Goal: Task Accomplishment & Management: Manage account settings

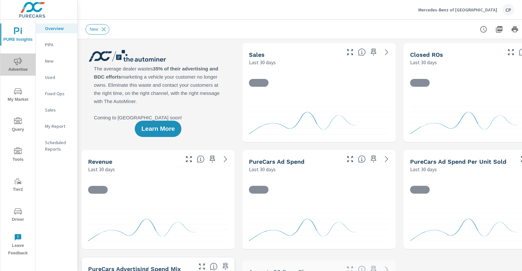
click at [21, 60] on icon "nav menu" at bounding box center [18, 61] width 8 height 8
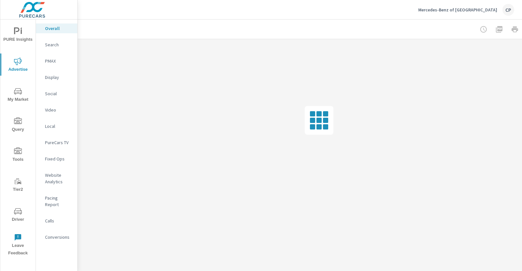
click at [14, 153] on icon "nav menu" at bounding box center [18, 151] width 8 height 8
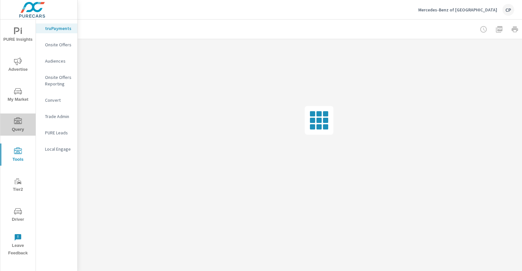
click at [23, 121] on span "Query" at bounding box center [17, 125] width 31 height 16
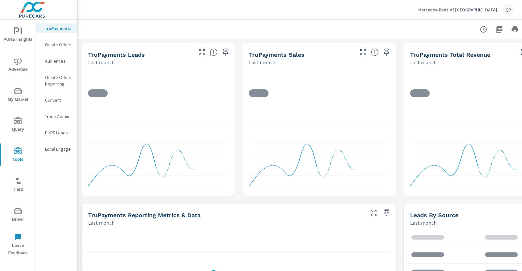
click at [21, 37] on span "PURE Insights" at bounding box center [17, 35] width 31 height 16
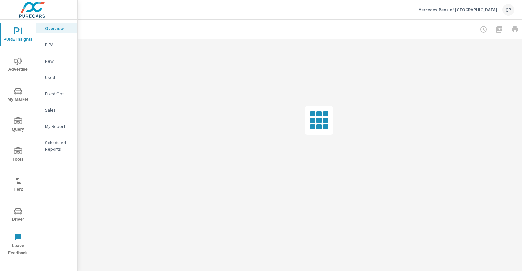
click at [21, 59] on icon "nav menu" at bounding box center [18, 61] width 8 height 8
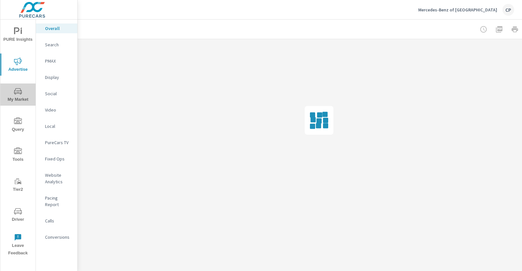
click at [17, 94] on icon "nav menu" at bounding box center [18, 91] width 8 height 8
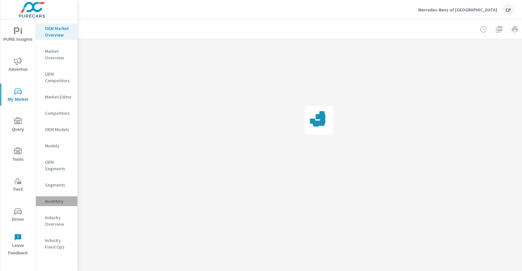
click at [53, 200] on p "Inventory" at bounding box center [58, 201] width 27 height 7
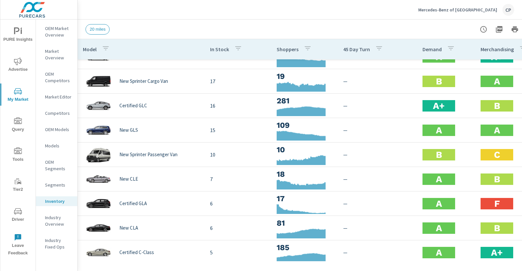
scroll to position [141, 0]
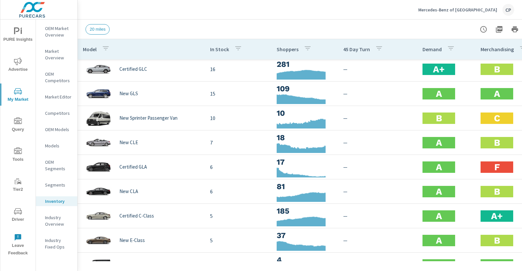
scroll to position [178, 0]
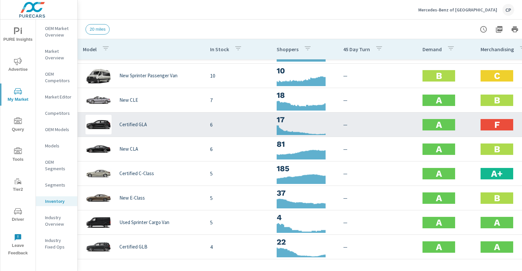
scroll to position [234, 0]
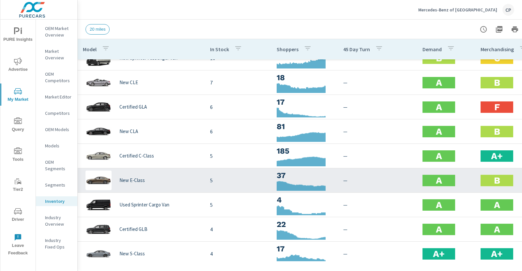
scroll to position [131, 0]
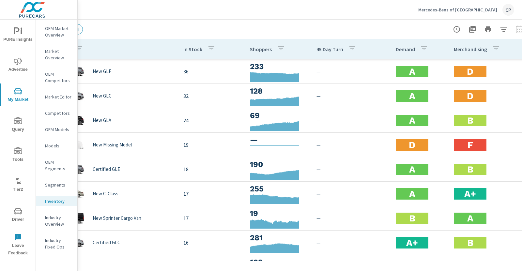
scroll to position [0, 38]
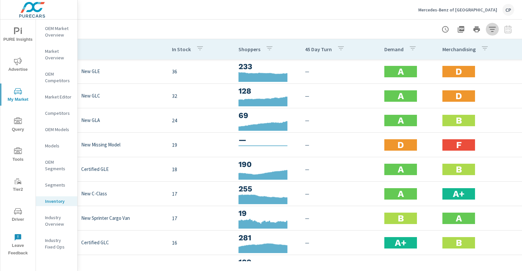
click at [494, 29] on icon "button" at bounding box center [492, 29] width 8 height 8
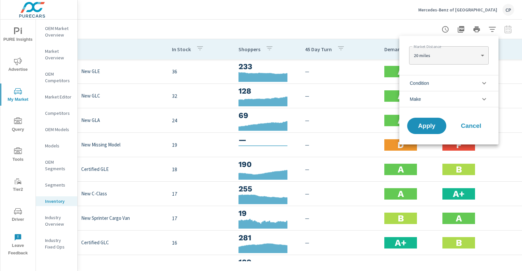
click at [461, 78] on li "Condition" at bounding box center [448, 83] width 99 height 16
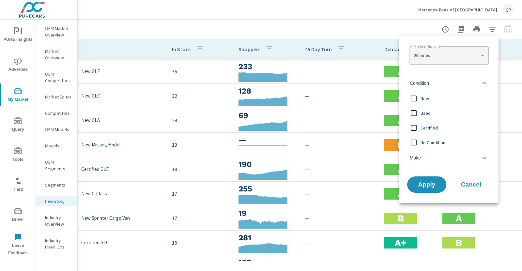
click at [428, 98] on span "New" at bounding box center [456, 99] width 71 height 8
click at [424, 178] on button "Apply" at bounding box center [427, 184] width 40 height 17
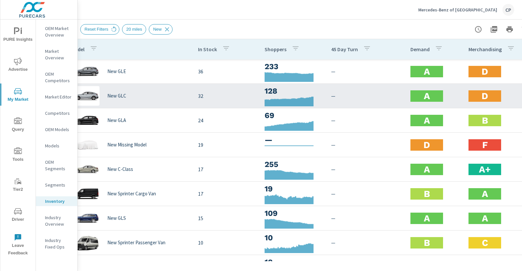
scroll to position [0, 8]
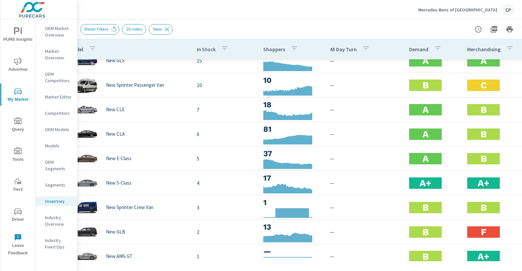
scroll to position [99, 8]
